Goal: Book appointment/travel/reservation

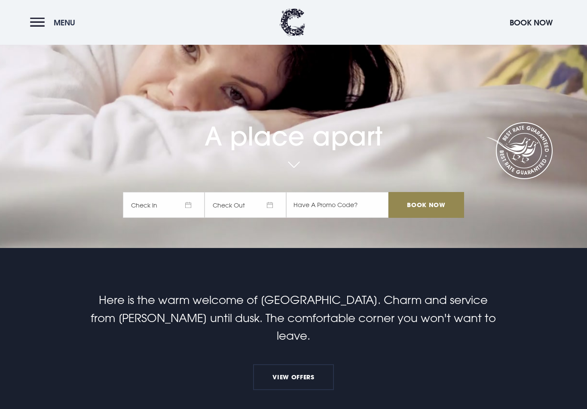
click at [43, 20] on button "Menu" at bounding box center [54, 22] width 49 height 18
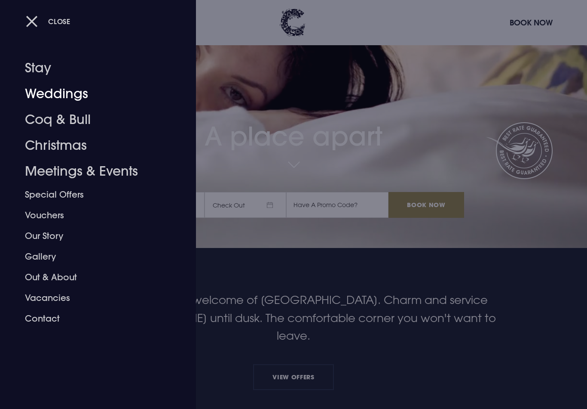
click at [40, 88] on link "Weddings" at bounding box center [93, 94] width 136 height 26
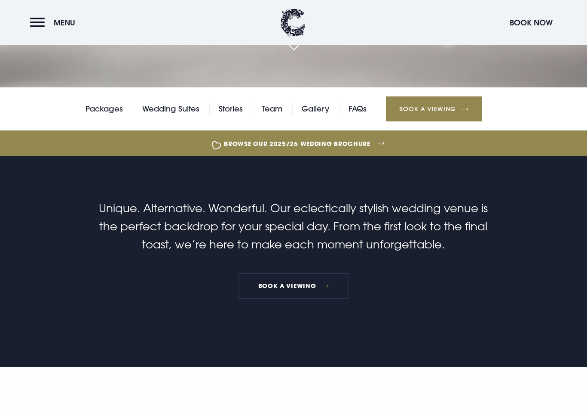
scroll to position [491, 0]
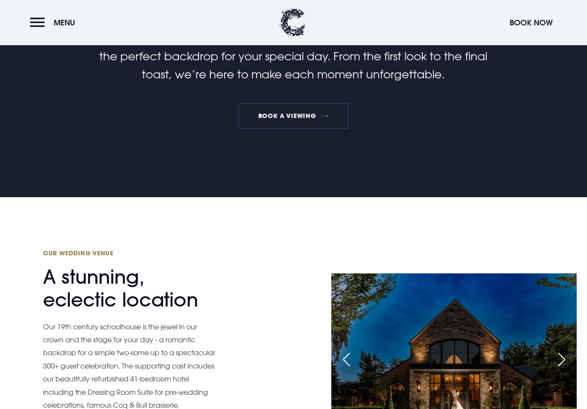
click at [372, 238] on div "Our Wedding Venue A stunning, eclectic location Our 19th century schoolhouse is…" at bounding box center [293, 364] width 587 height 335
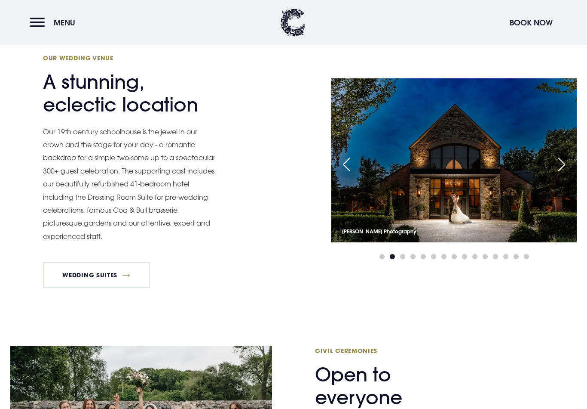
scroll to position [729, 0]
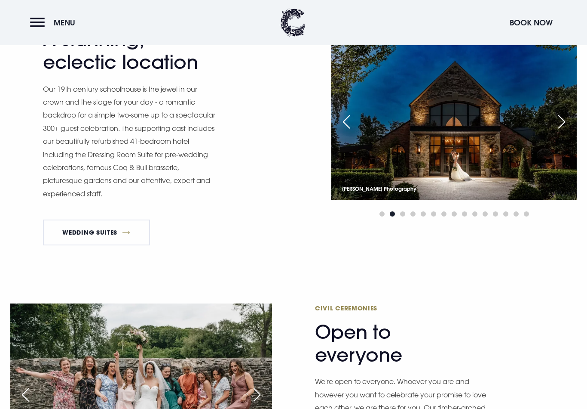
click at [455, 165] on img at bounding box center [455, 117] width 246 height 163
click at [560, 127] on div "Next slide" at bounding box center [562, 121] width 22 height 19
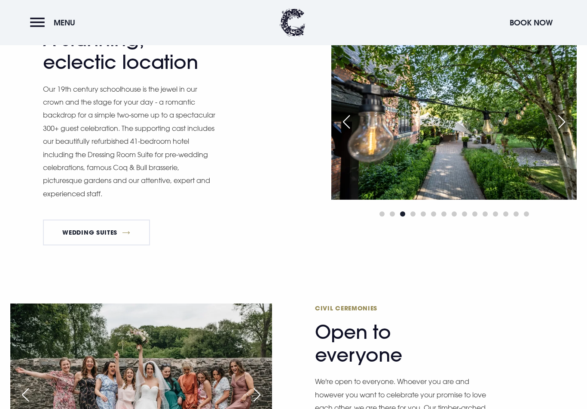
click at [552, 131] on img at bounding box center [455, 117] width 246 height 163
click at [552, 138] on img at bounding box center [455, 117] width 246 height 163
click at [550, 136] on img at bounding box center [455, 117] width 246 height 163
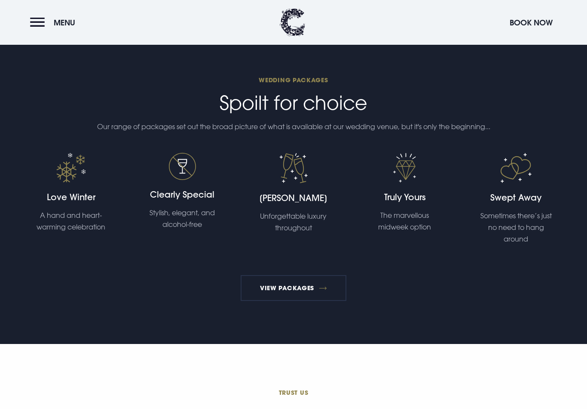
scroll to position [1580, 0]
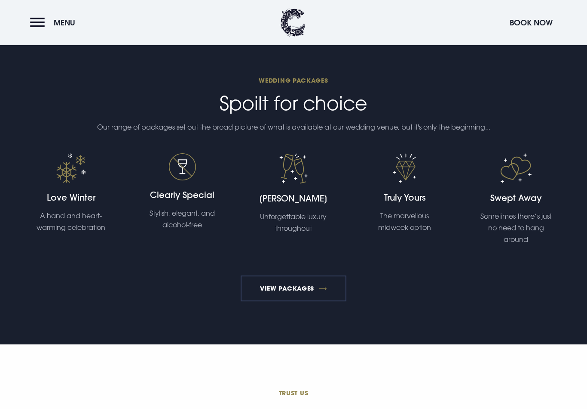
click at [330, 301] on link "View Packages" at bounding box center [294, 288] width 106 height 26
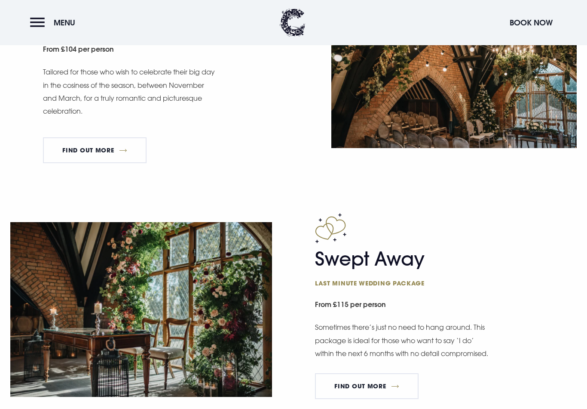
scroll to position [1093, 0]
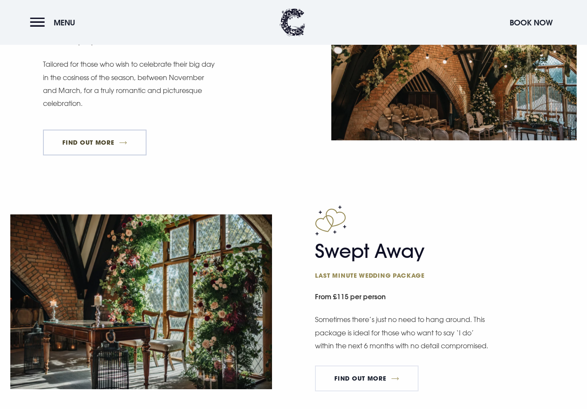
click at [89, 141] on link "FIND OUT MORE" at bounding box center [95, 143] width 104 height 26
